Goal: Task Accomplishment & Management: Complete application form

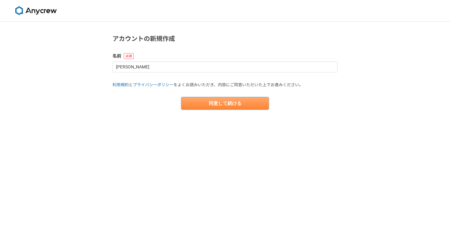
click at [212, 100] on button "同意して続ける" at bounding box center [224, 103] width 87 height 12
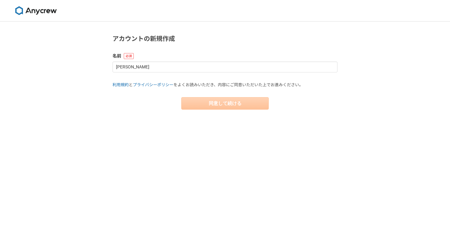
select select "13"
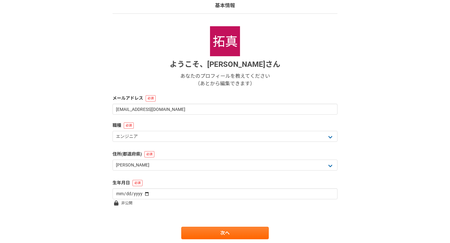
scroll to position [66, 0]
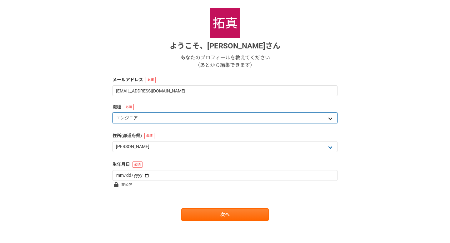
click at [209, 117] on select "エンジニア デザイナー ライター 営業 マーケティング 企画・事業開発 バックオフィス その他" at bounding box center [224, 117] width 225 height 11
select select "4"
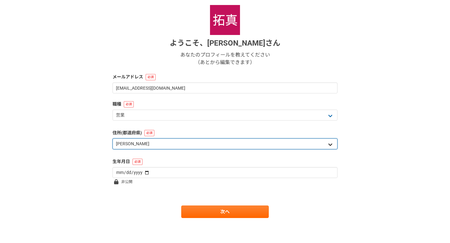
click at [196, 141] on select "北海道 青森県 岩手県 宮城県 秋田県 山形県 福島県 茨城県 栃木県 群馬県 埼玉県 千葉県 東京都 神奈川県 新潟県 富山県 石川県 福井県 山梨県 長野…" at bounding box center [224, 143] width 225 height 11
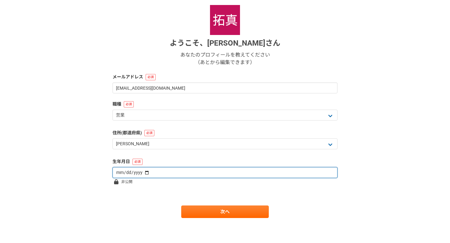
click at [144, 171] on input "date" at bounding box center [224, 172] width 225 height 11
type input "1999-06-19"
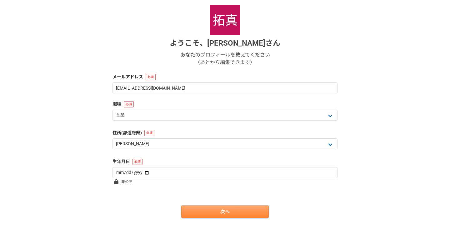
click at [205, 210] on link "次へ" at bounding box center [224, 211] width 87 height 12
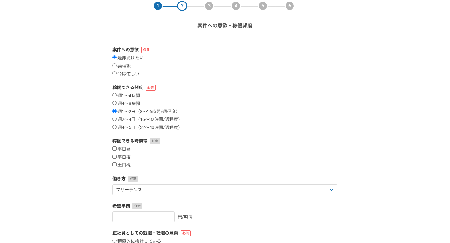
scroll to position [28, 0]
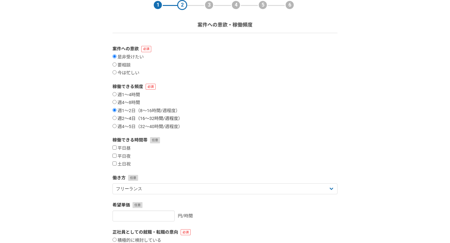
click at [114, 118] on input "週2〜4日（16〜32時間/週程度）" at bounding box center [114, 118] width 4 height 4
radio input "true"
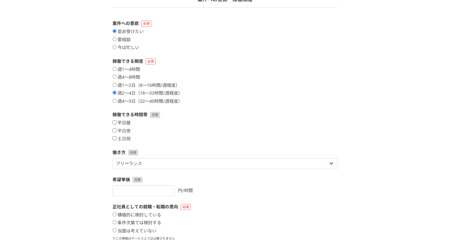
click at [114, 123] on input "平日昼" at bounding box center [114, 122] width 4 height 4
checkbox input "true"
click at [114, 127] on div "平日昼 平日夜 土日祝" at bounding box center [224, 131] width 225 height 22
click at [114, 129] on input "平日夜" at bounding box center [114, 130] width 4 height 4
checkbox input "true"
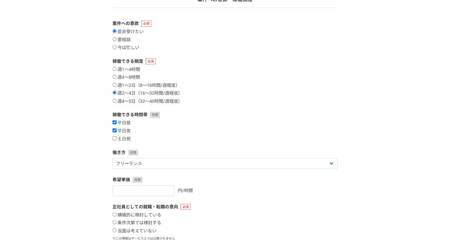
click at [114, 135] on div "平日昼 平日夜 土日祝" at bounding box center [224, 131] width 225 height 22
click at [114, 136] on div "平日昼 平日夜 土日祝" at bounding box center [224, 131] width 225 height 22
click at [115, 121] on input "平日昼" at bounding box center [114, 122] width 4 height 4
checkbox input "false"
click at [115, 140] on input "土日祝" at bounding box center [114, 138] width 4 height 4
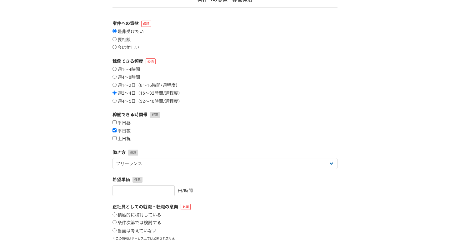
checkbox input "true"
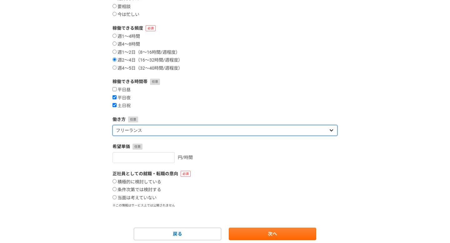
click at [129, 131] on select "フリーランス 副業 その他" at bounding box center [224, 130] width 225 height 11
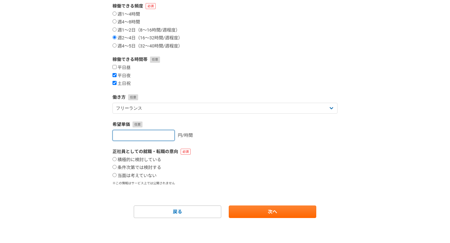
click at [161, 132] on input "number" at bounding box center [143, 135] width 62 height 11
click at [201, 150] on label "正社員としての就職・転職の意向" at bounding box center [224, 151] width 225 height 7
click at [115, 177] on label "当面は考えていない" at bounding box center [134, 176] width 44 height 6
click at [115, 177] on input "当面は考えていない" at bounding box center [114, 175] width 4 height 4
radio input "true"
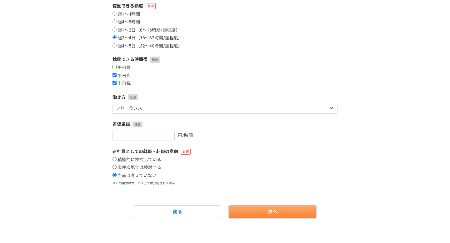
click at [264, 213] on link "次へ" at bounding box center [271, 211] width 87 height 12
select select
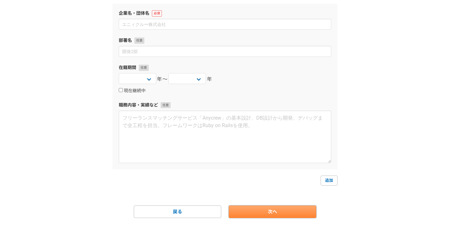
scroll to position [0, 0]
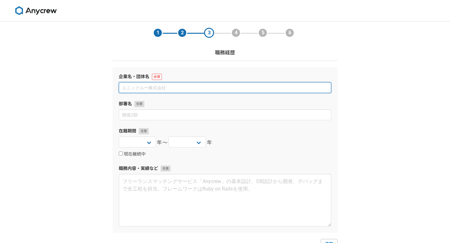
click at [200, 87] on input at bounding box center [225, 87] width 212 height 11
type input "株式会社DiLP"
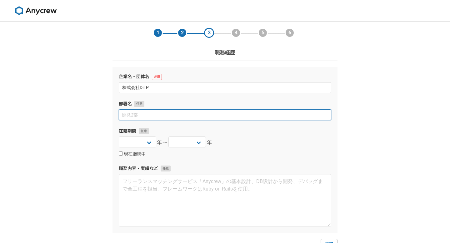
click at [170, 118] on input at bounding box center [225, 114] width 212 height 11
type input "会社経営"
click at [134, 113] on input "会社経営" at bounding box center [225, 114] width 212 height 11
click at [160, 115] on input "会社経営" at bounding box center [225, 114] width 212 height 11
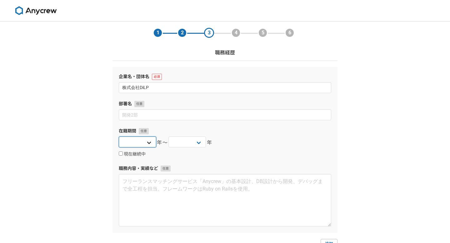
click at [148, 140] on select "2025 2024 2023 2022 2021 2020 2019 2018 2017 2016 2015 2014 2013 2012 2011 2010…" at bounding box center [137, 141] width 37 height 11
select select "2023"
click at [179, 143] on select "2025 2024 2023 2022 2021 2020 2019 2018 2017 2016 2015 2014 2013 2012 2011 2010…" at bounding box center [186, 141] width 37 height 11
select select "[DATE]"
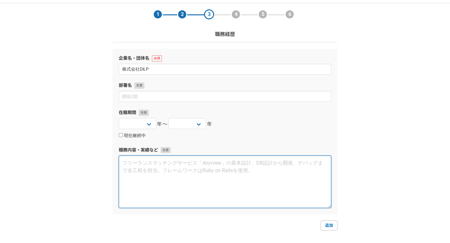
click at [177, 172] on textarea at bounding box center [225, 181] width 212 height 52
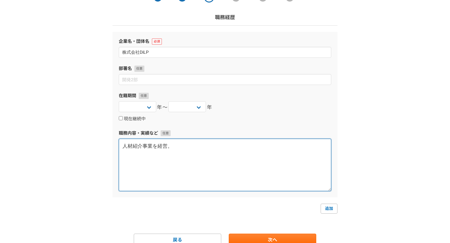
scroll to position [41, 0]
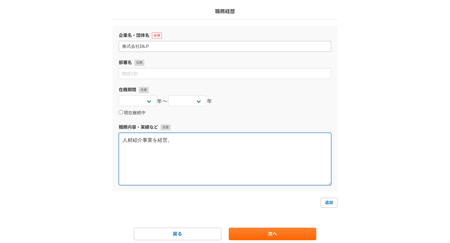
type textarea "人材紹介事業を経営。"
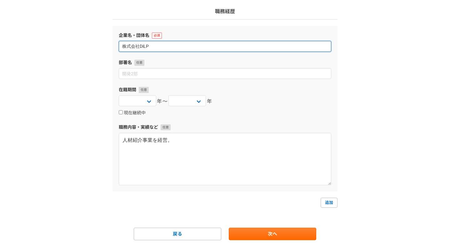
drag, startPoint x: 160, startPoint y: 47, endPoint x: 141, endPoint y: 47, distance: 18.4
click at [141, 47] on input "株式会社DiLP" at bounding box center [225, 46] width 212 height 11
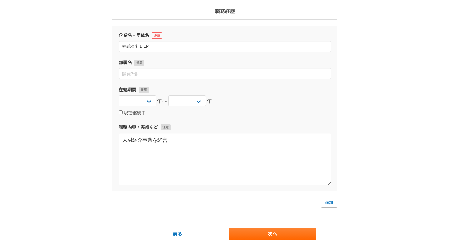
click at [96, 84] on div "1 2 3 4 5 6 職務経歴 企業名・団体名 株式会社DiLP 部署名 在籍期間 2025 2024 2023 2022 2021 2020 2019 2…" at bounding box center [225, 122] width 450 height 285
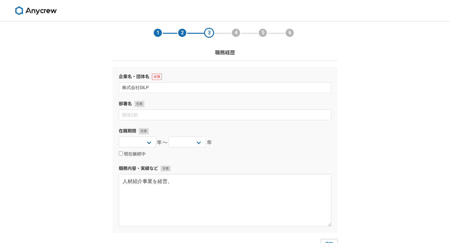
scroll to position [63, 0]
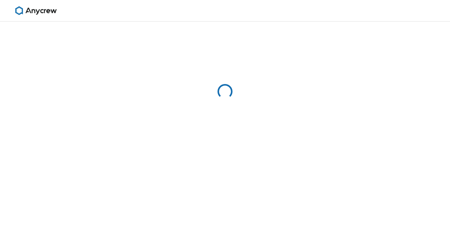
select select "13"
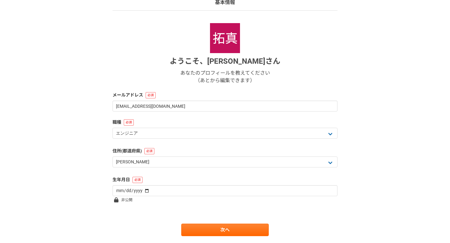
scroll to position [68, 0]
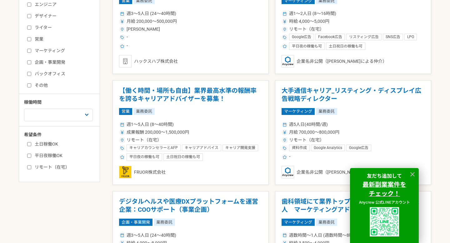
scroll to position [163, 0]
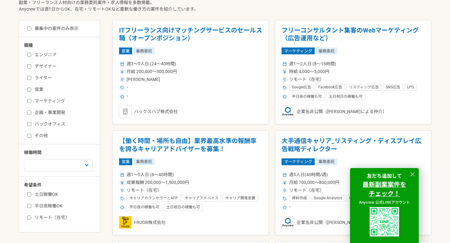
click at [30, 89] on input "営業" at bounding box center [29, 89] width 4 height 4
checkbox input "true"
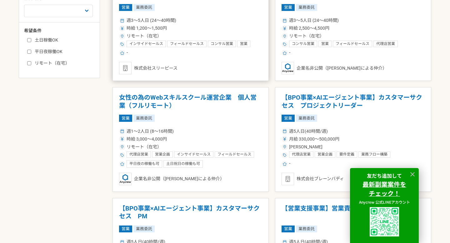
scroll to position [390, 0]
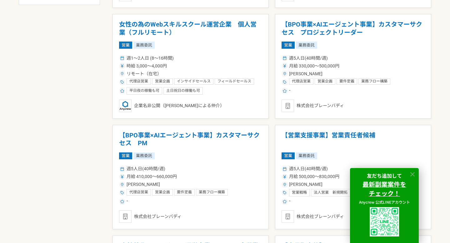
click at [411, 173] on icon at bounding box center [412, 174] width 7 height 7
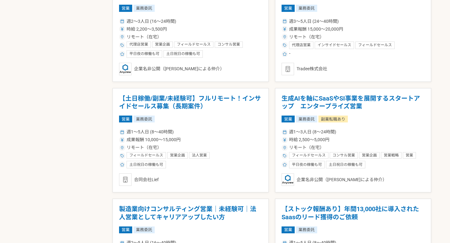
scroll to position [650, 0]
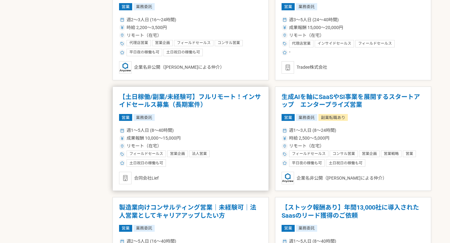
click at [192, 105] on h1 "【土日稼働/副業/未経験可】フルリモート！インサイドセールス募集（長期案件）" at bounding box center [190, 101] width 143 height 16
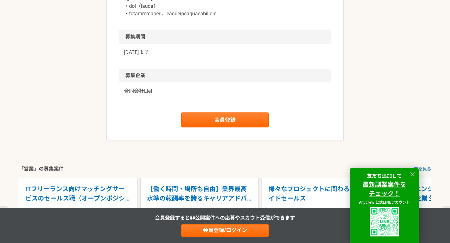
scroll to position [932, 0]
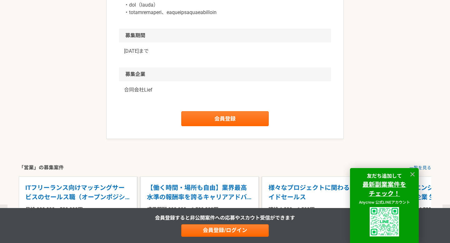
click at [125, 94] on p "合同会社Lief" at bounding box center [225, 89] width 202 height 7
